Goal: Check status

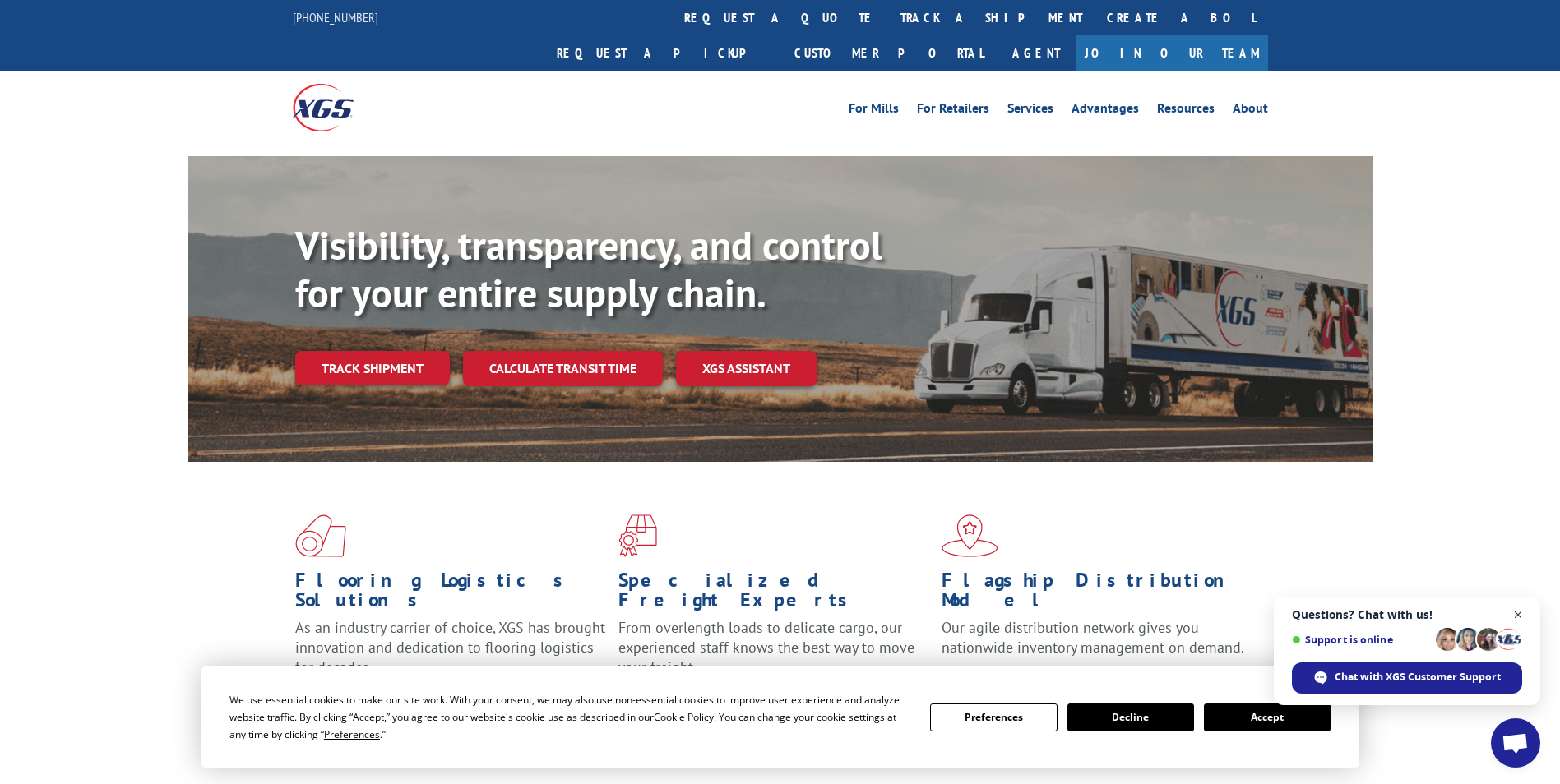
click at [1517, 614] on span "Close chat" at bounding box center [1518, 615] width 20 height 20
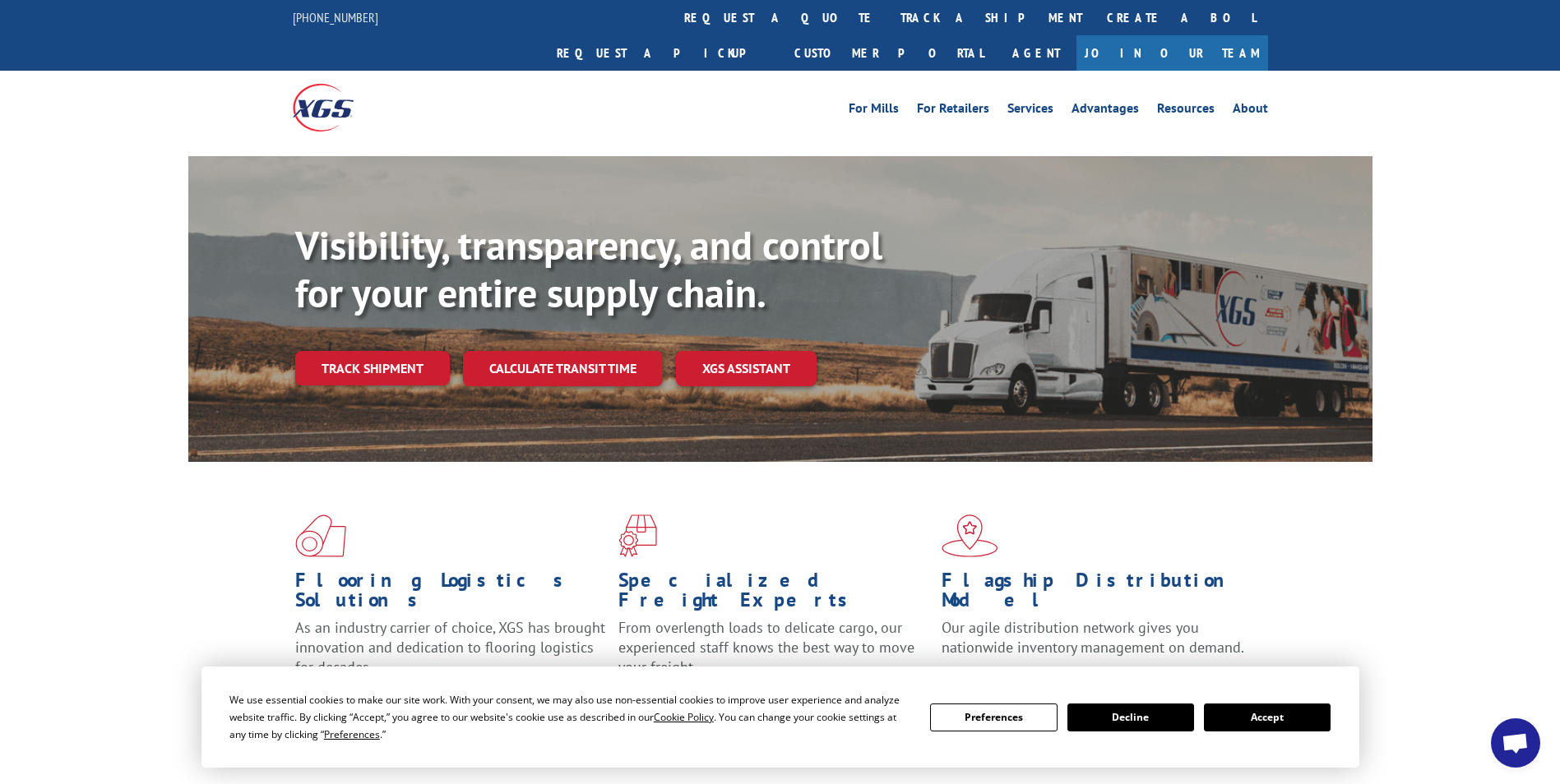
click at [1266, 723] on button "Accept" at bounding box center [1268, 717] width 126 height 28
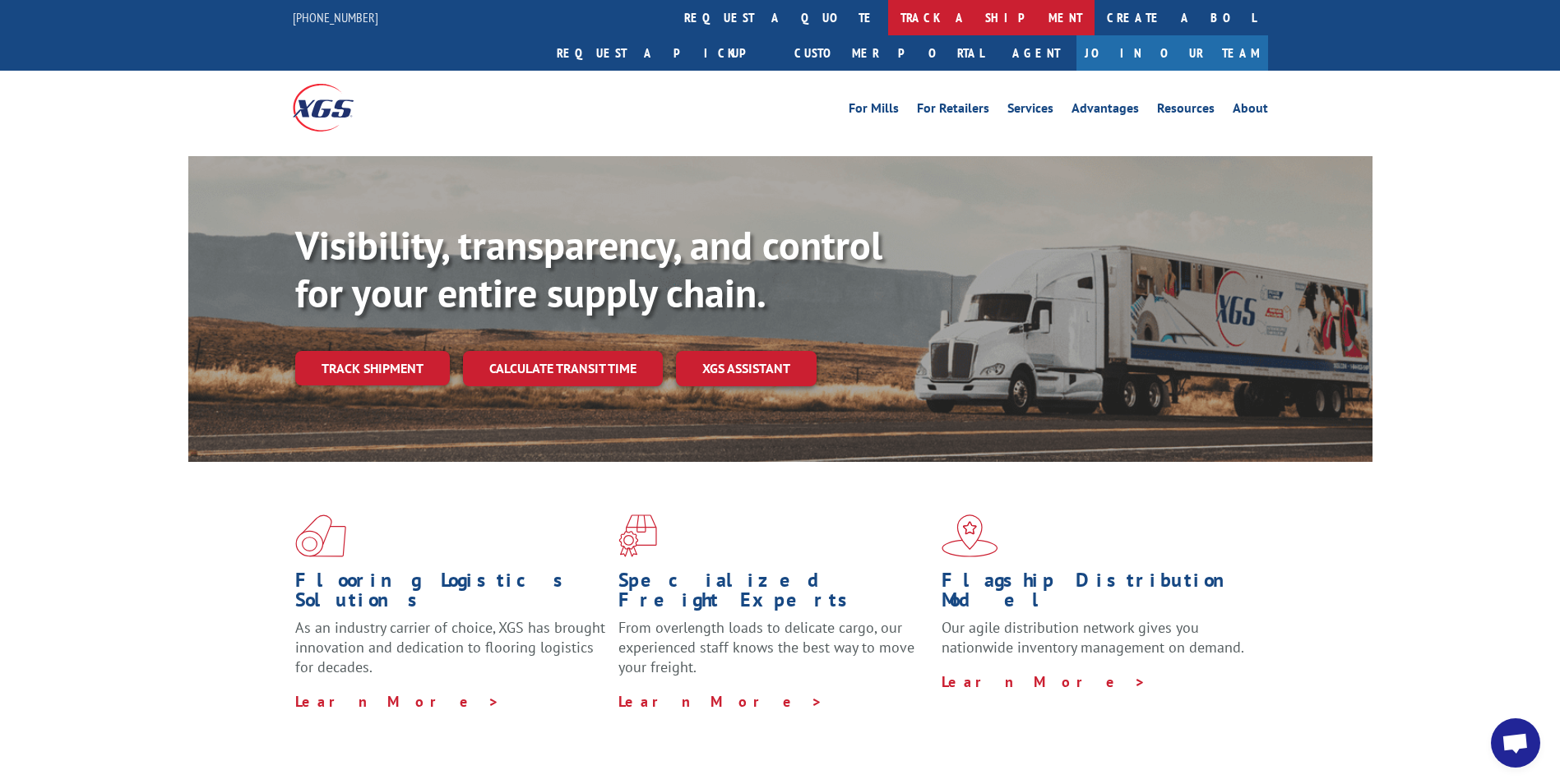
click at [888, 23] on link "track a shipment" at bounding box center [991, 18] width 206 height 35
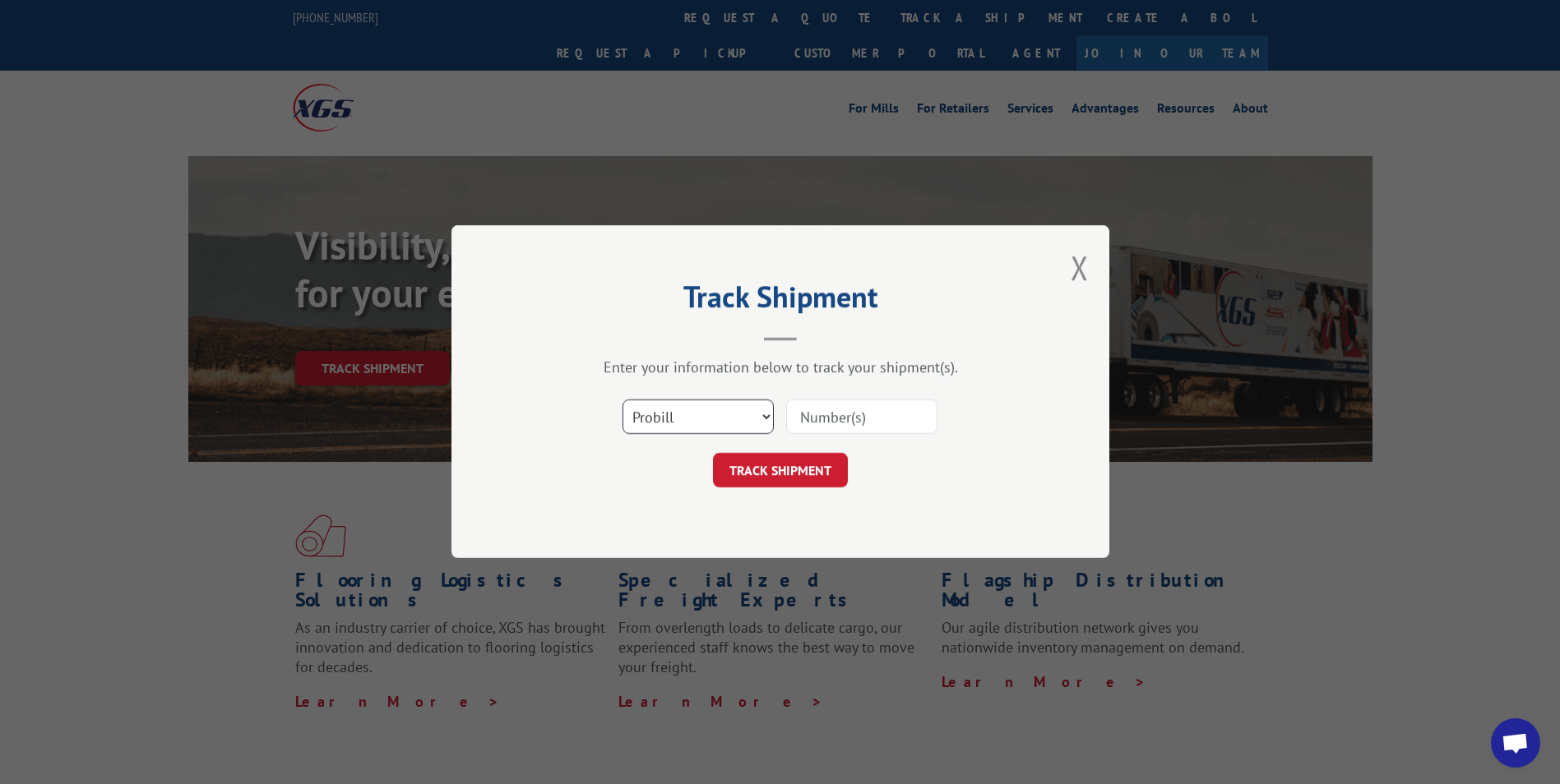
click at [749, 411] on select "Select category... Probill BOL PO" at bounding box center [698, 417] width 151 height 34
select select "po"
click at [623, 400] on select "Select category... Probill BOL PO" at bounding box center [698, 417] width 151 height 34
click at [813, 422] on input at bounding box center [862, 417] width 151 height 34
paste input "34638920"
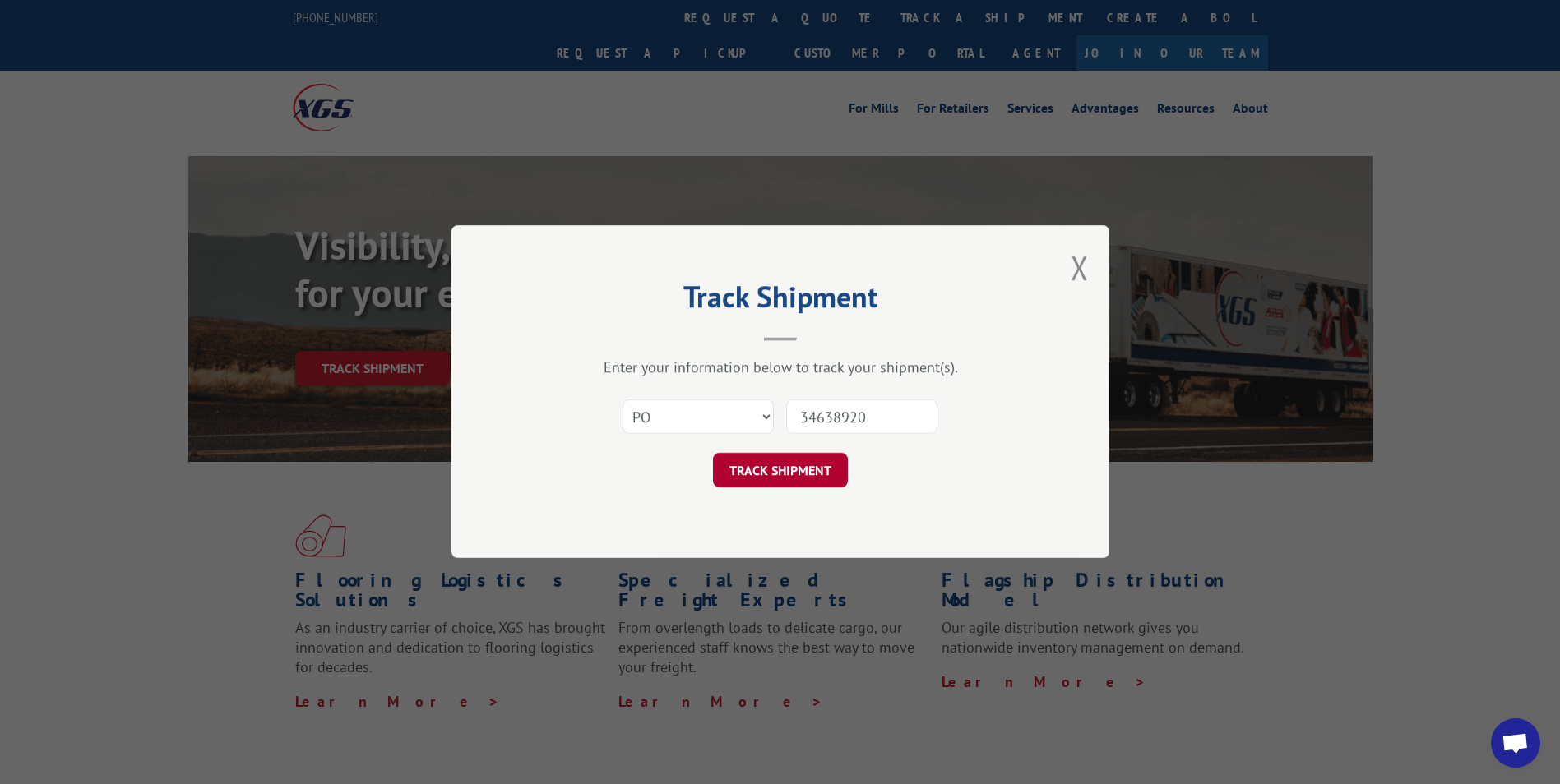
type input "34638920"
click at [802, 478] on button "TRACK SHIPMENT" at bounding box center [781, 471] width 135 height 34
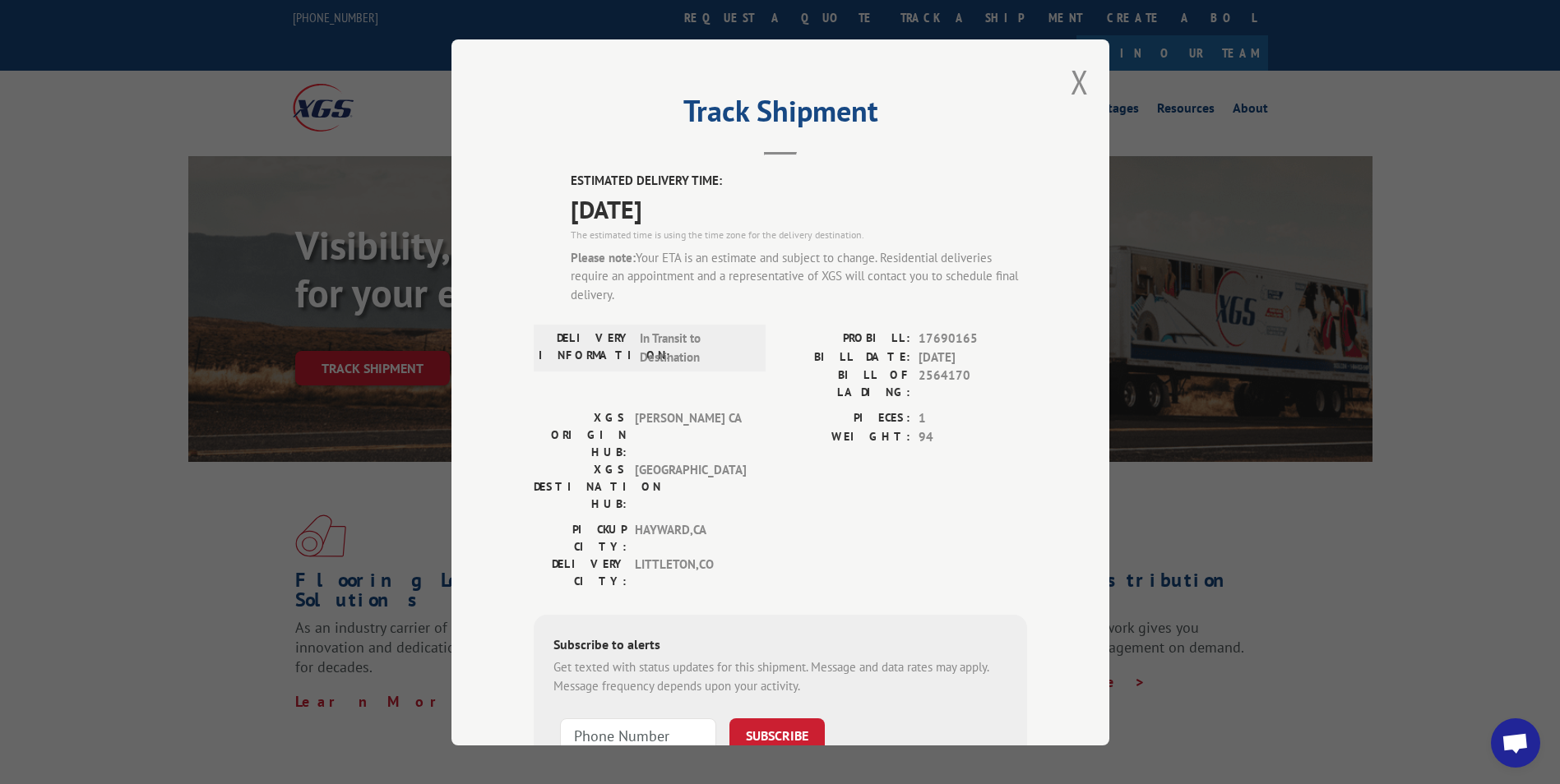
click at [833, 452] on div "PIECES: 1 WEIGHT: 94" at bounding box center [903, 464] width 247 height 111
click at [55, 333] on div "Track Shipment ESTIMATED DELIVERY TIME: [DATE] The estimated time is using the …" at bounding box center [780, 392] width 1560 height 784
drag, startPoint x: 696, startPoint y: 212, endPoint x: 547, endPoint y: 175, distance: 153.5
click at [547, 175] on div "ESTIMATED DELIVERY TIME: [DATE] The estimated time is using the time zone for t…" at bounding box center [781, 505] width 494 height 666
drag, startPoint x: 547, startPoint y: 175, endPoint x: 596, endPoint y: 190, distance: 51.2
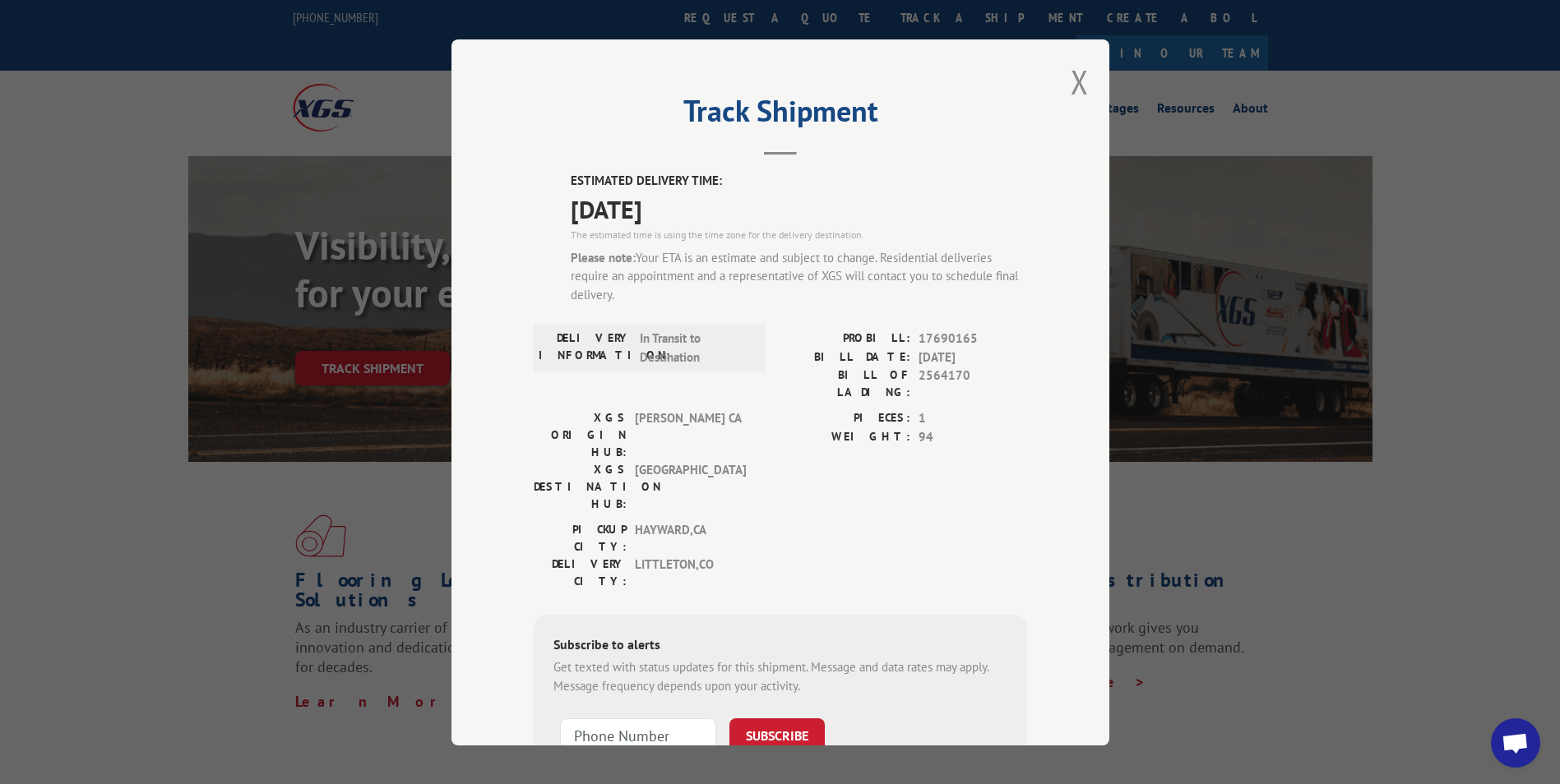
copy div "ESTIMATED DELIVERY TIME: [DATE]"
click at [1071, 86] on button "Close modal" at bounding box center [1080, 82] width 18 height 44
